Goal: Navigation & Orientation: Understand site structure

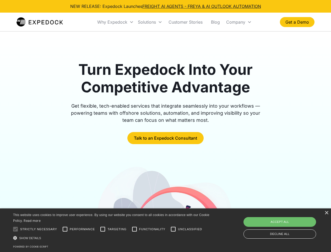
click at [116, 22] on div "Why Expedock" at bounding box center [112, 21] width 30 height 5
click at [150, 22] on div "Solutions" at bounding box center [147, 21] width 18 height 5
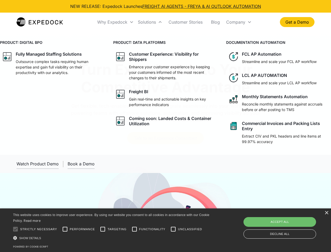
click at [239, 22] on div "Company" at bounding box center [235, 21] width 19 height 5
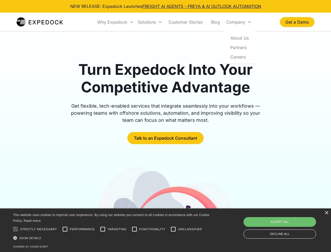
click at [15, 229] on div at bounding box center [15, 229] width 10 height 10
click at [65, 229] on input "Performance" at bounding box center [65, 229] width 10 height 10
checkbox input "true"
click at [103, 229] on input "Targeting" at bounding box center [103, 229] width 10 height 10
checkbox input "true"
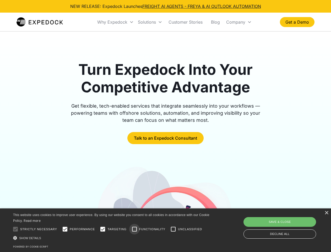
click at [134, 229] on input "Functionality" at bounding box center [134, 229] width 10 height 10
checkbox input "true"
click at [173, 229] on input "Unclassified" at bounding box center [173, 229] width 10 height 10
checkbox input "true"
click at [112, 237] on div "Show details Hide details" at bounding box center [112, 238] width 198 height 6
